Goal: Task Accomplishment & Management: Manage account settings

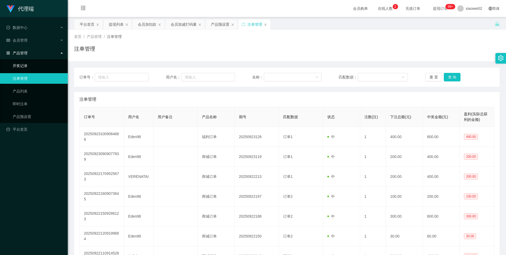
click at [33, 65] on link "开奖记录" at bounding box center [38, 65] width 51 height 11
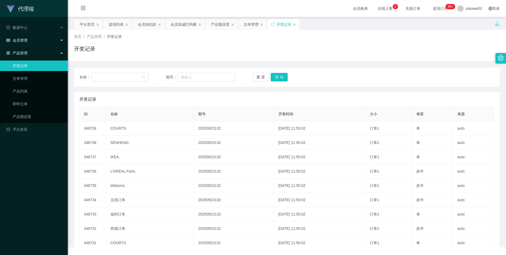
click at [34, 42] on div "会员管理" at bounding box center [34, 40] width 68 height 11
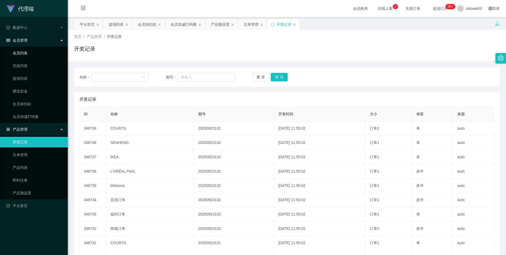
click at [26, 53] on link "会员列表" at bounding box center [38, 53] width 51 height 11
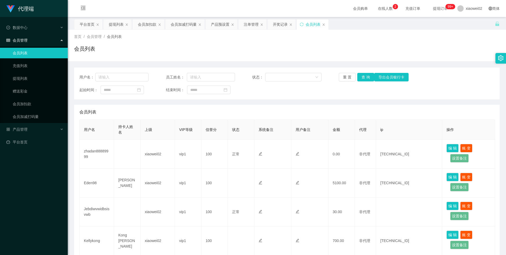
click at [256, 114] on div "会员列表" at bounding box center [286, 112] width 415 height 15
click at [38, 127] on div "产品管理" at bounding box center [34, 129] width 68 height 11
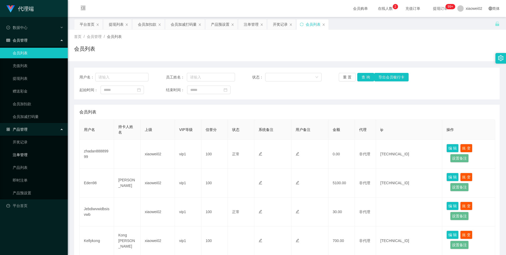
click at [36, 158] on link "注单管理" at bounding box center [38, 154] width 51 height 11
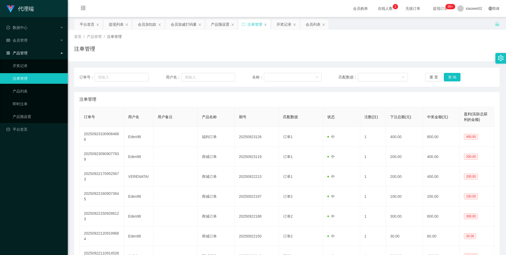
click at [450, 39] on div "首页 / 产品管理 / 注单管理 /" at bounding box center [287, 37] width 426 height 6
drag, startPoint x: 32, startPoint y: 77, endPoint x: 54, endPoint y: 79, distance: 21.8
click at [32, 77] on link "注单管理" at bounding box center [38, 78] width 51 height 11
click at [433, 76] on button "重 置" at bounding box center [434, 77] width 17 height 8
